Goal: Transaction & Acquisition: Purchase product/service

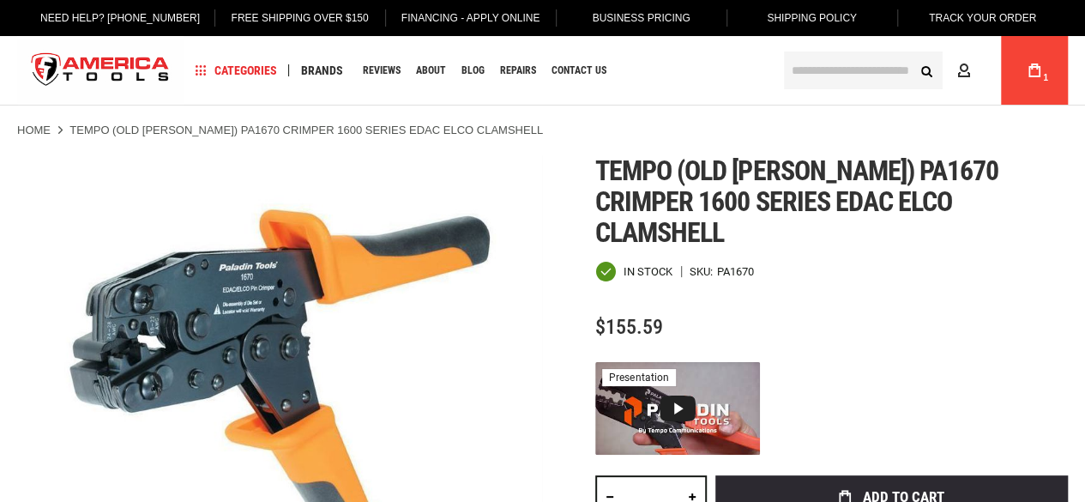
click at [610, 170] on span "Tempo (old [PERSON_NAME]) pa1670 crimper 1600 series edac elco clamshell" at bounding box center [796, 201] width 403 height 94
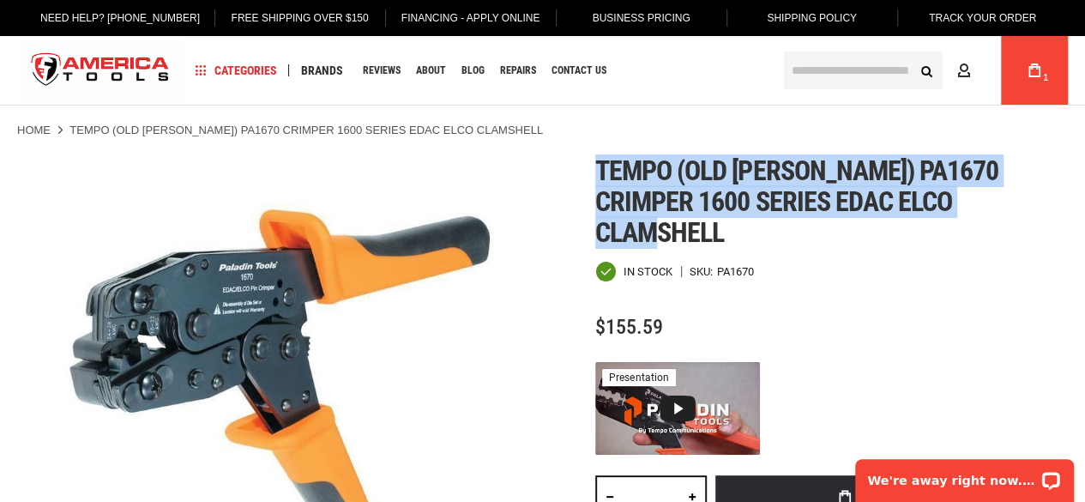
drag, startPoint x: 595, startPoint y: 161, endPoint x: 988, endPoint y: 198, distance: 394.7
click at [988, 198] on h1 "Tempo (old [PERSON_NAME]) pa1670 crimper 1600 series edac elco clamshell" at bounding box center [831, 201] width 473 height 93
copy span "Tempo (old [PERSON_NAME]) pa1670 crimper 1600 series edac elco clamshell"
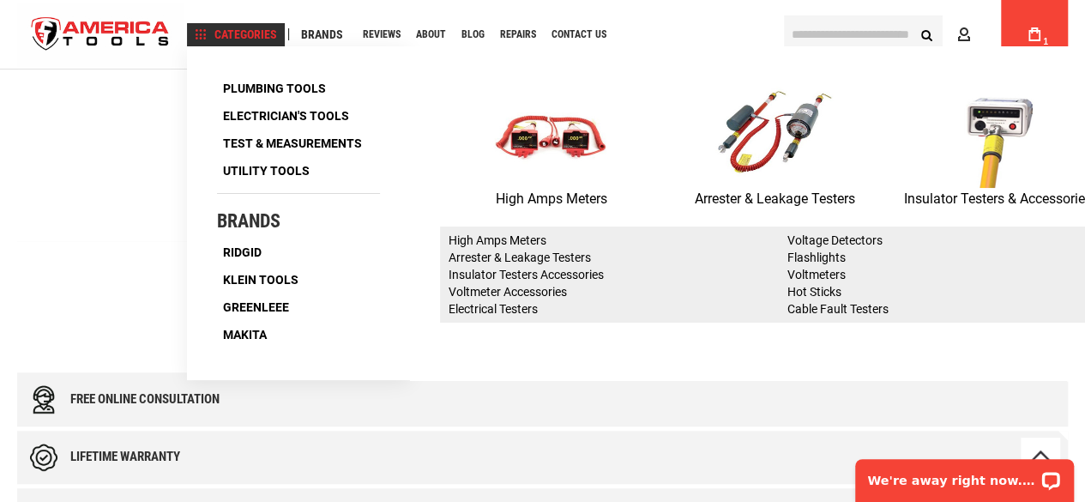
scroll to position [515, 0]
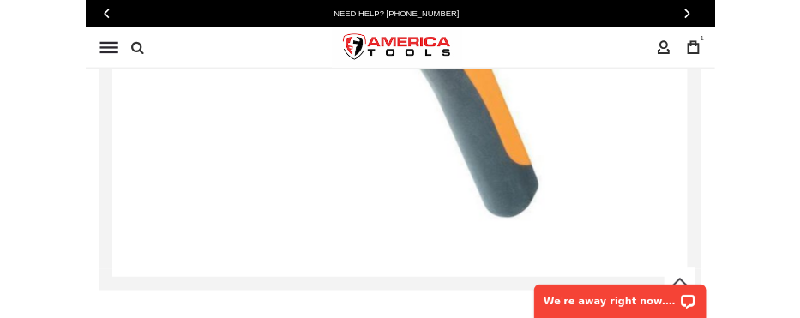
scroll to position [772, 0]
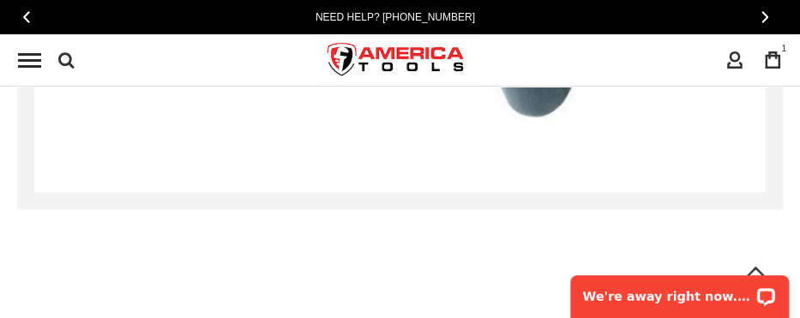
type input "**********"
drag, startPoint x: 782, startPoint y: 215, endPoint x: 785, endPoint y: 231, distance: 15.8
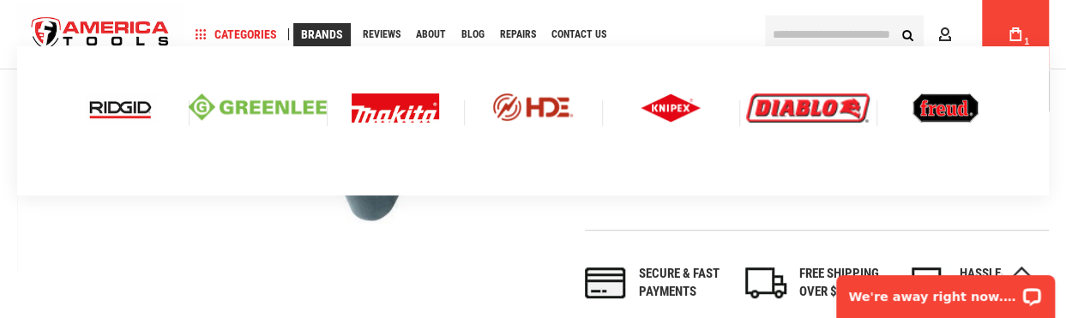
scroll to position [515, 0]
